Goal: Navigation & Orientation: Find specific page/section

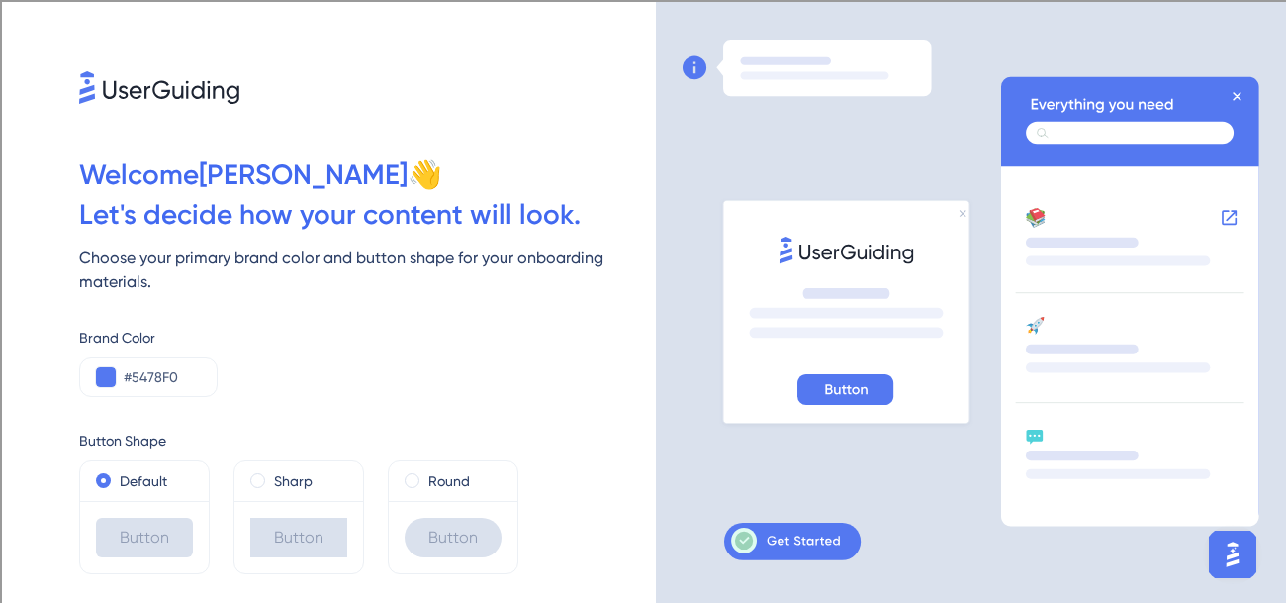
scroll to position [42, 0]
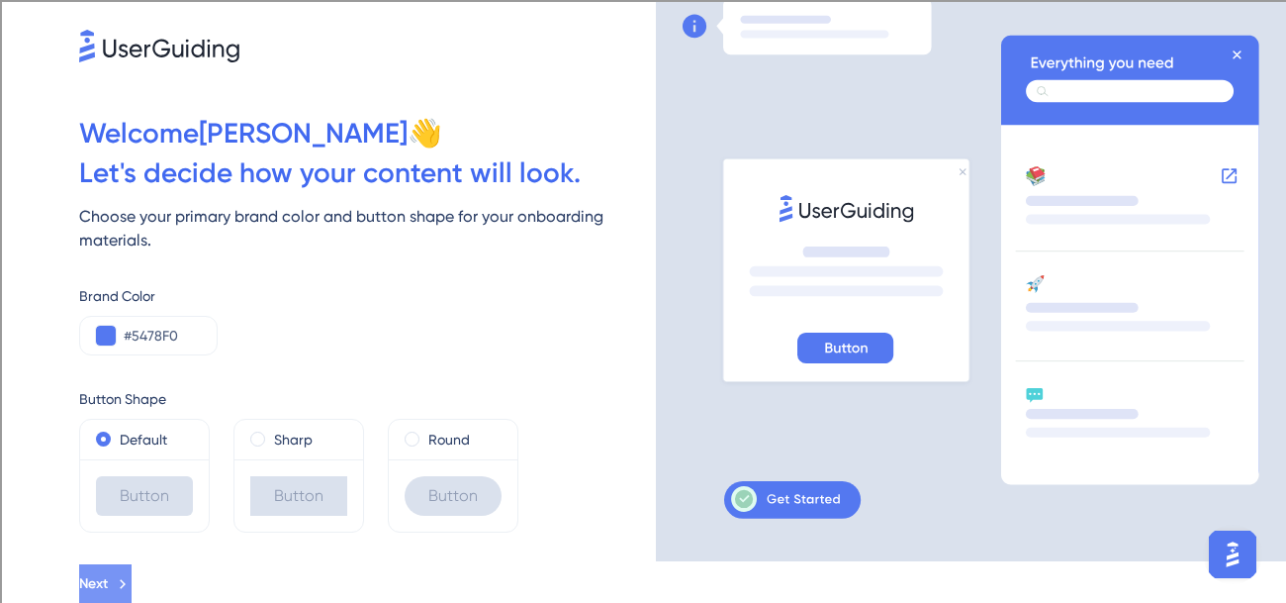
click at [132, 581] on icon at bounding box center [123, 584] width 18 height 18
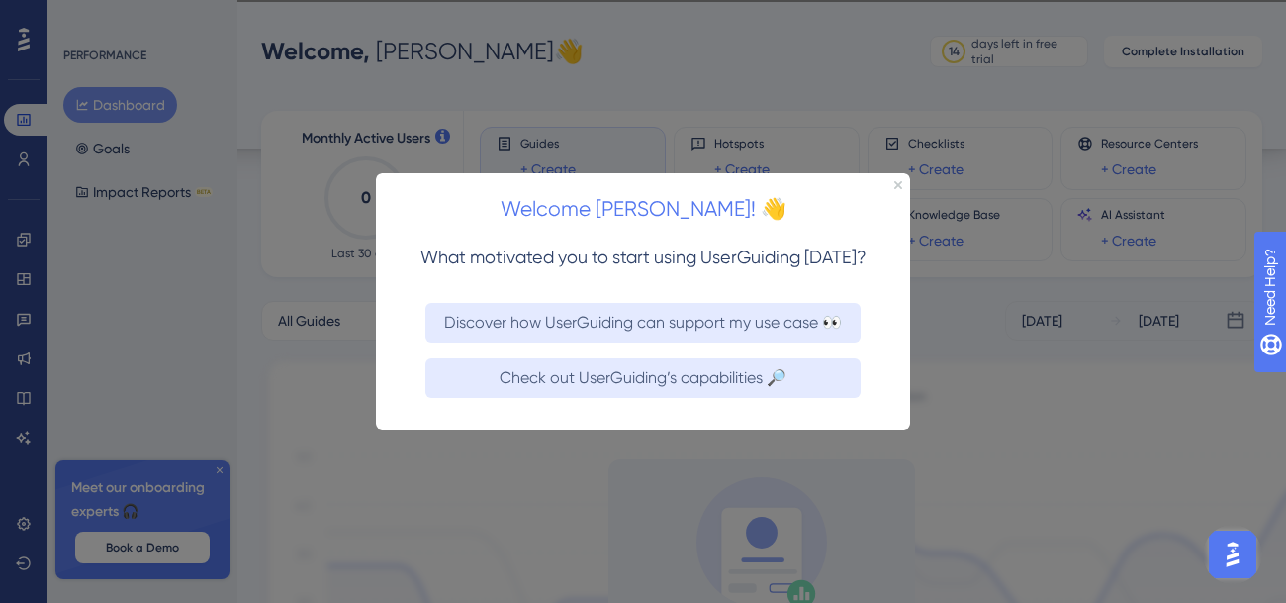
click at [469, 421] on div "Check out UserGuiding’s capabilities 🔎" at bounding box center [643, 389] width 534 height 79
click at [890, 186] on div "Welcome Evan! 👋" at bounding box center [643, 203] width 534 height 61
click at [894, 184] on icon "Close Preview" at bounding box center [898, 185] width 8 height 8
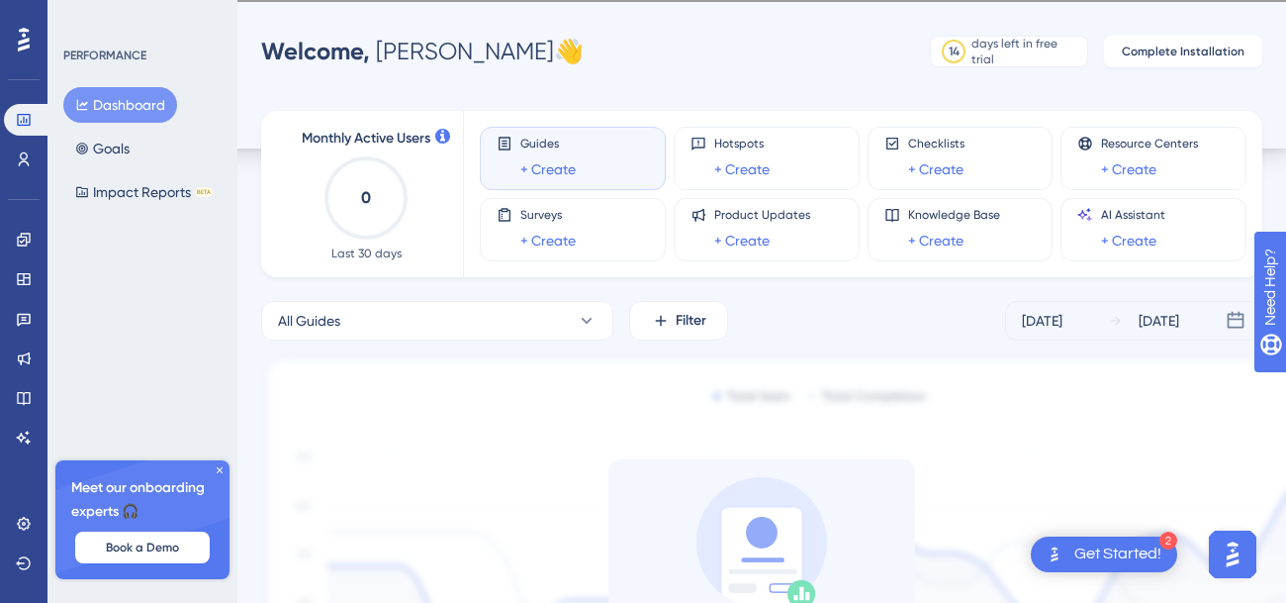
click at [117, 111] on button "Dashboard" at bounding box center [120, 105] width 114 height 36
click at [1144, 550] on div "Get Started!" at bounding box center [1117, 554] width 87 height 22
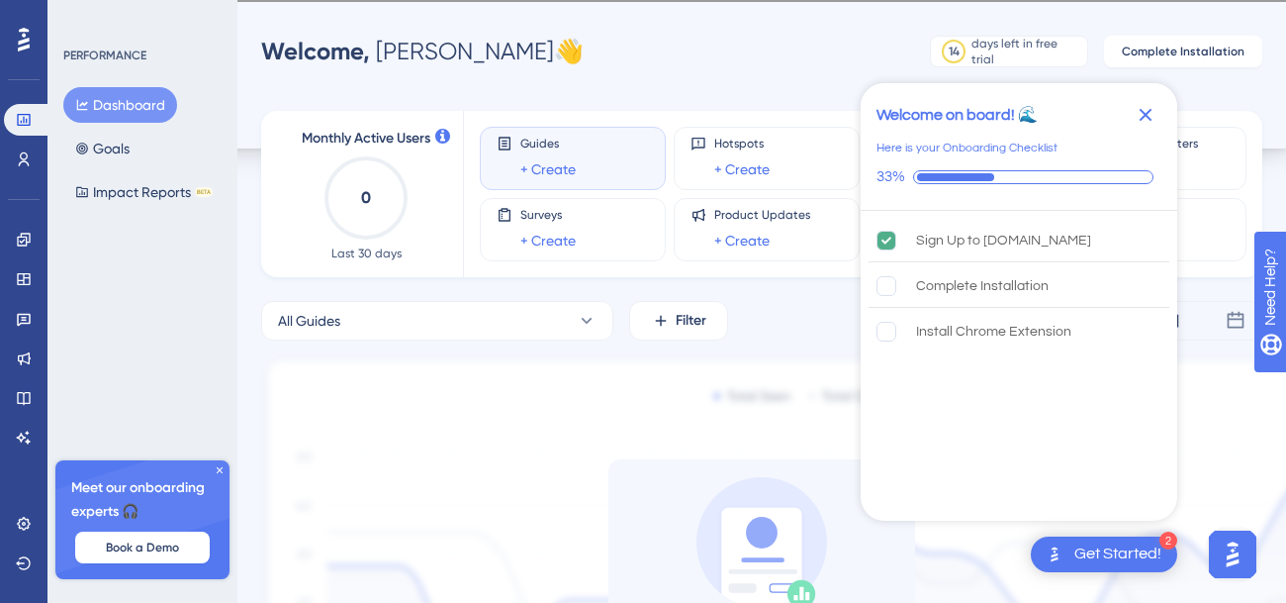
click at [1153, 553] on div "Get Started!" at bounding box center [1117, 554] width 87 height 22
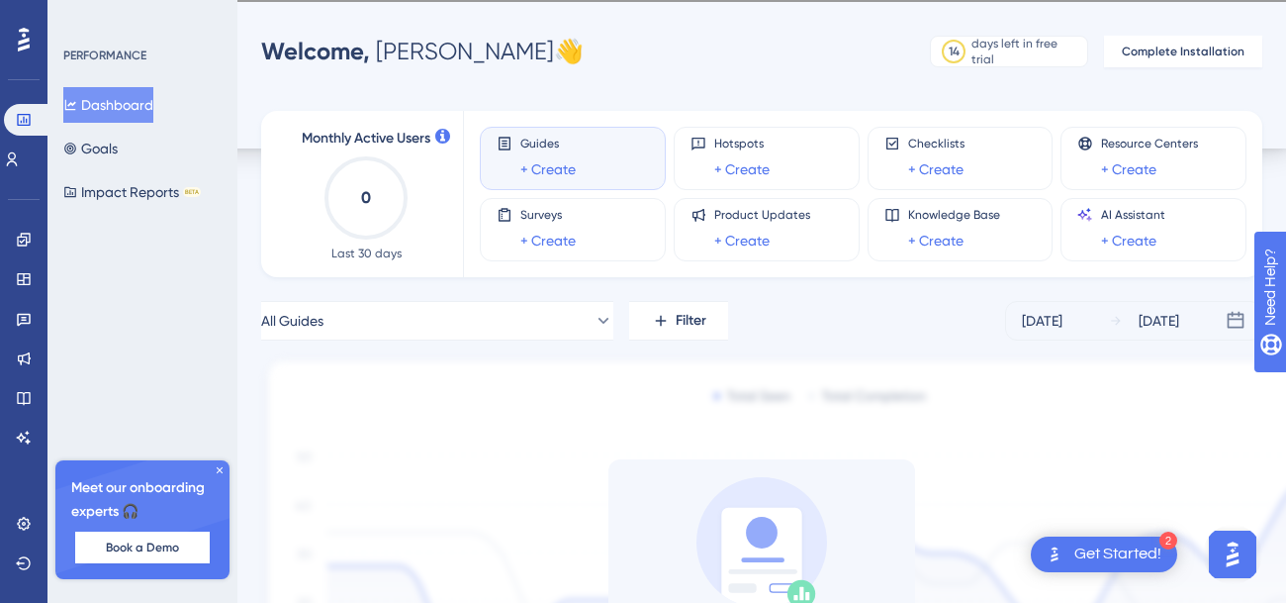
click at [1071, 547] on div "2 Get Started!" at bounding box center [1104, 554] width 146 height 36
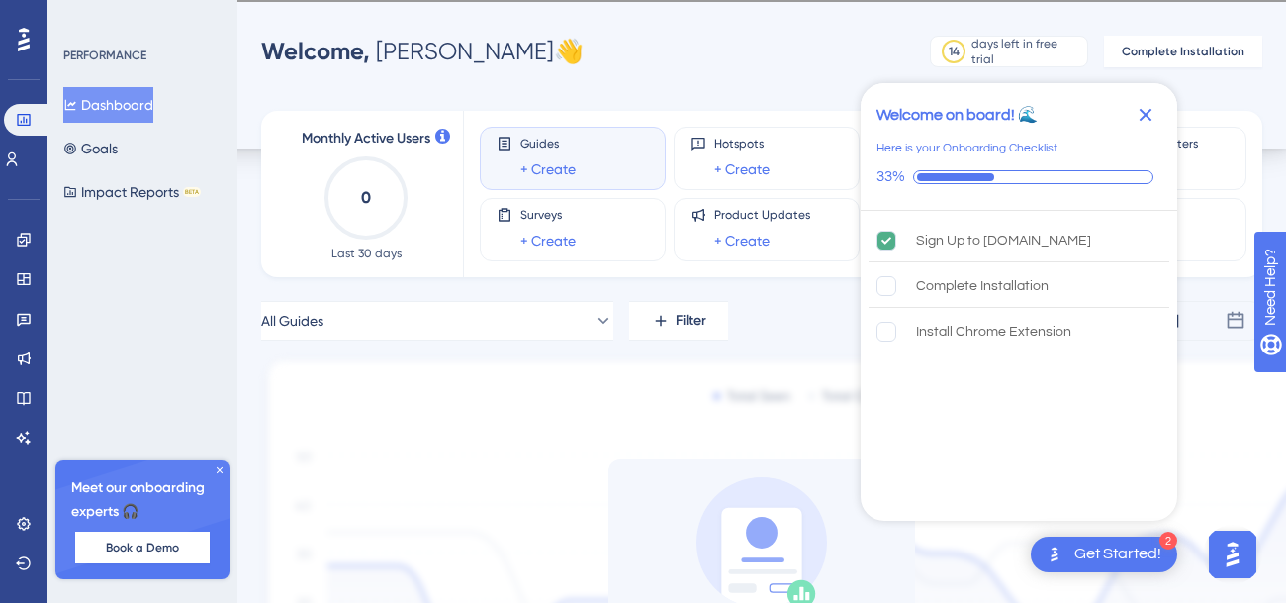
click at [1074, 552] on div "Get Started!" at bounding box center [1117, 554] width 87 height 22
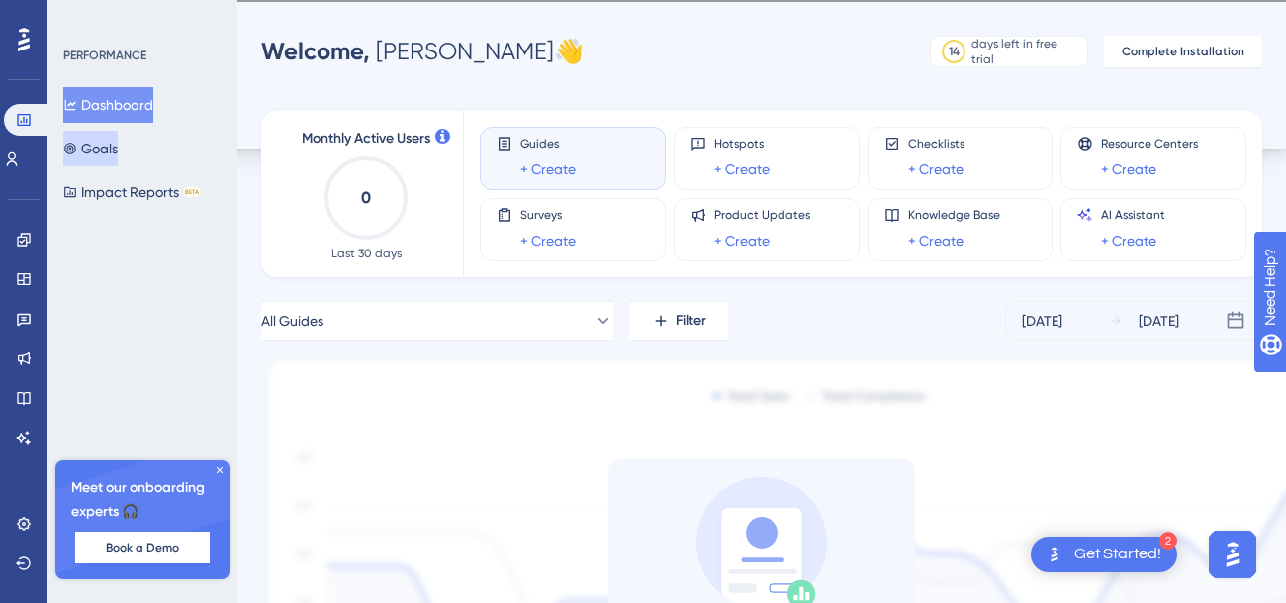
click at [102, 145] on button "Goals" at bounding box center [90, 149] width 54 height 36
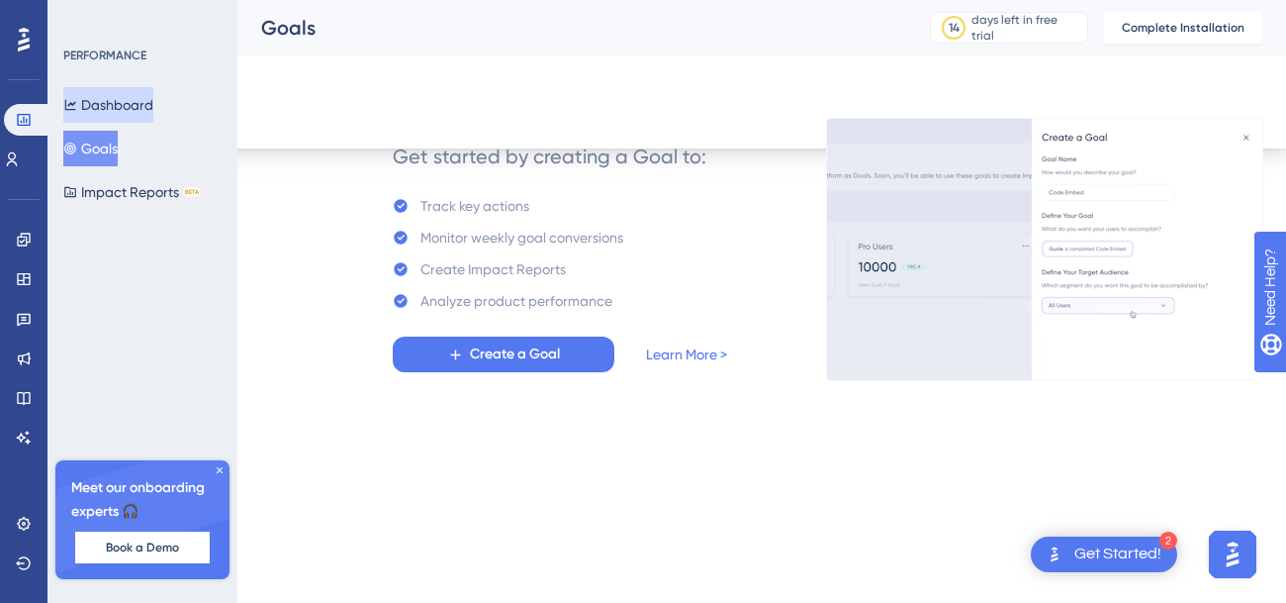
click at [109, 111] on button "Dashboard" at bounding box center [108, 105] width 90 height 36
